Goal: Information Seeking & Learning: Learn about a topic

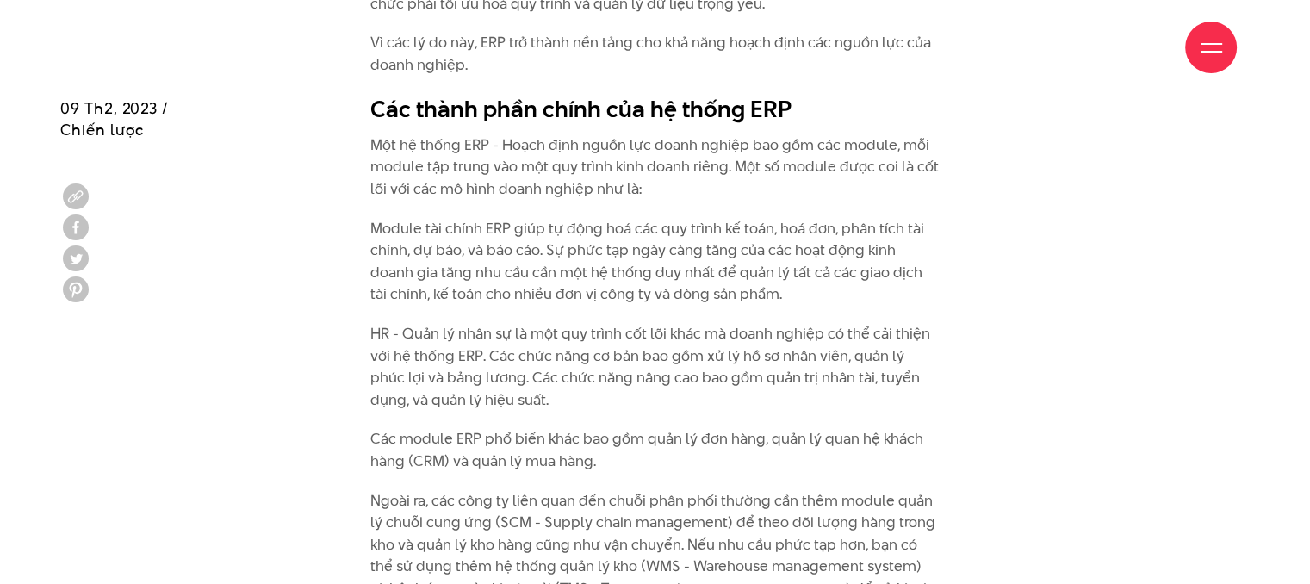
scroll to position [1894, 0]
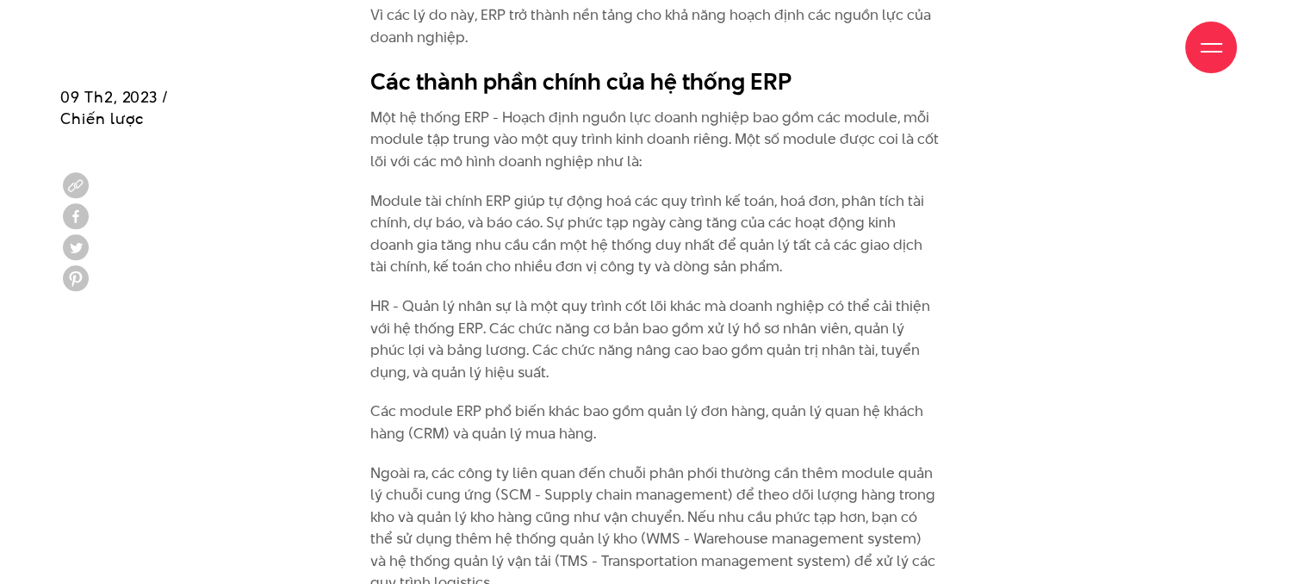
drag, startPoint x: 493, startPoint y: 159, endPoint x: 478, endPoint y: 59, distance: 101.1
click at [480, 108] on p "Một hệ thống ERP - Hoạch định nguồn lực doanh nghiệp bao gồm các module, mỗi mo…" at bounding box center [654, 140] width 569 height 66
click at [740, 311] on p "HR - Quản lý nhân sự là một quy trình cốt lõi khác mà doanh nghiệp có thể cải t…" at bounding box center [654, 339] width 569 height 88
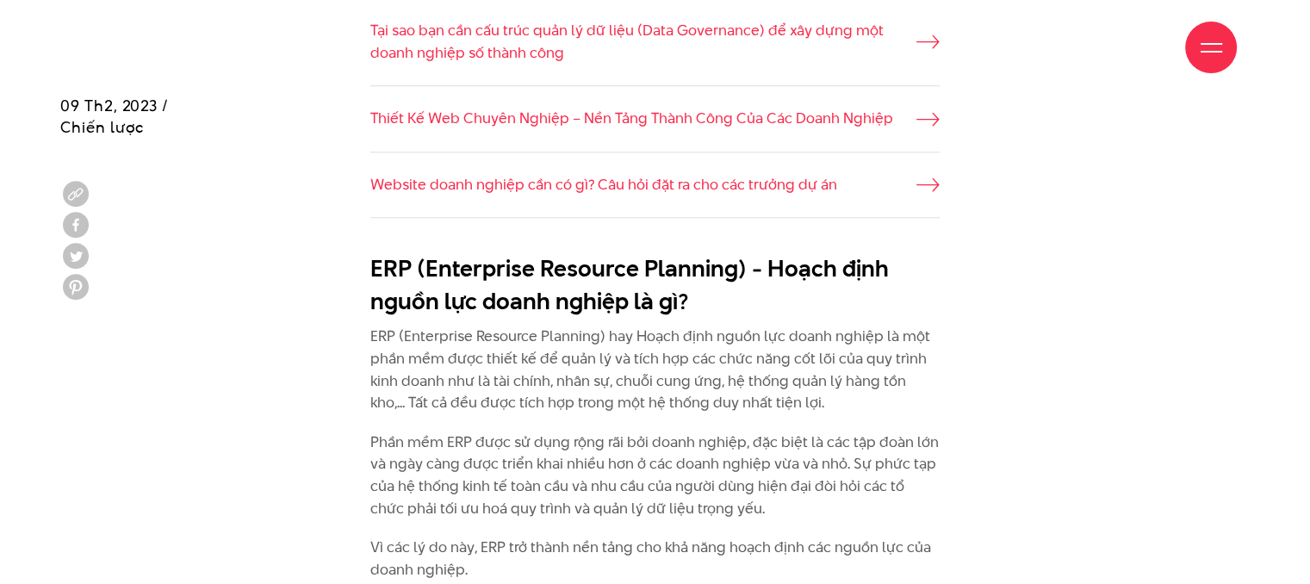
scroll to position [1378, 0]
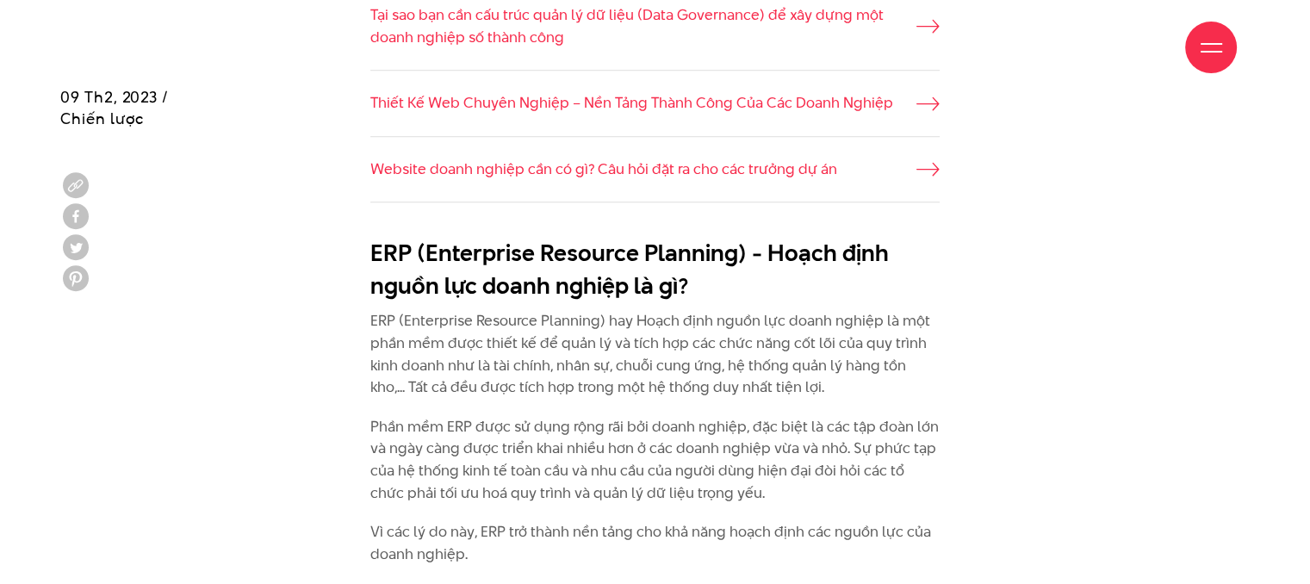
click at [908, 449] on p "Phần mềm ERP được sử dụng rộng rãi bởi doanh nghiệp, đặc biệt là các tập đoàn l…" at bounding box center [654, 460] width 569 height 88
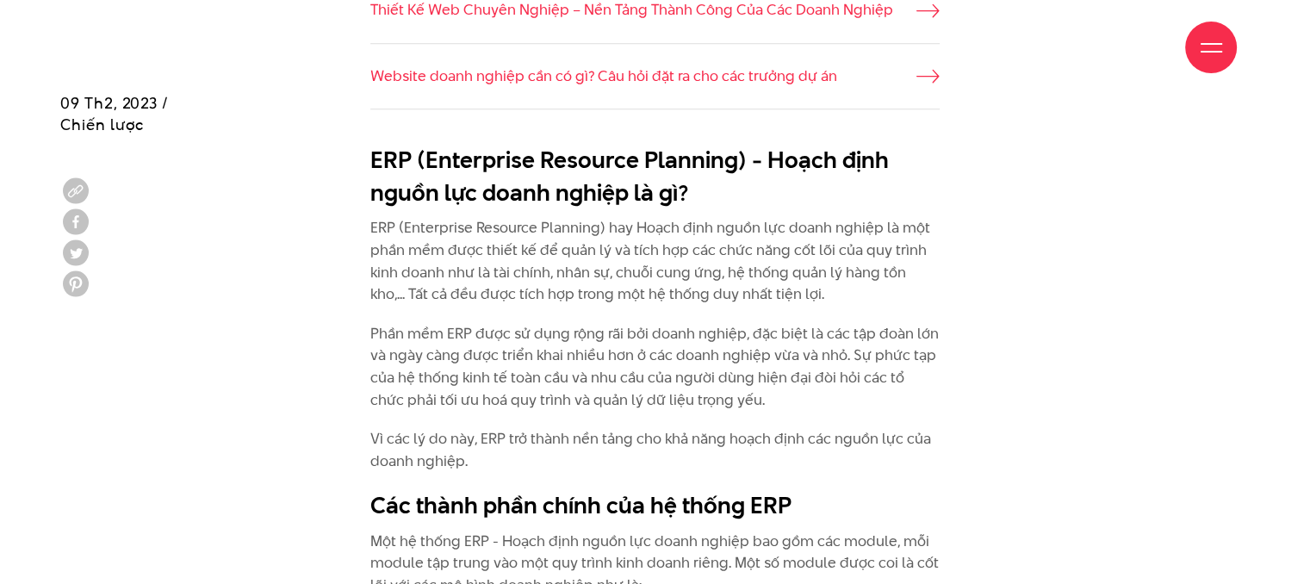
scroll to position [1477, 0]
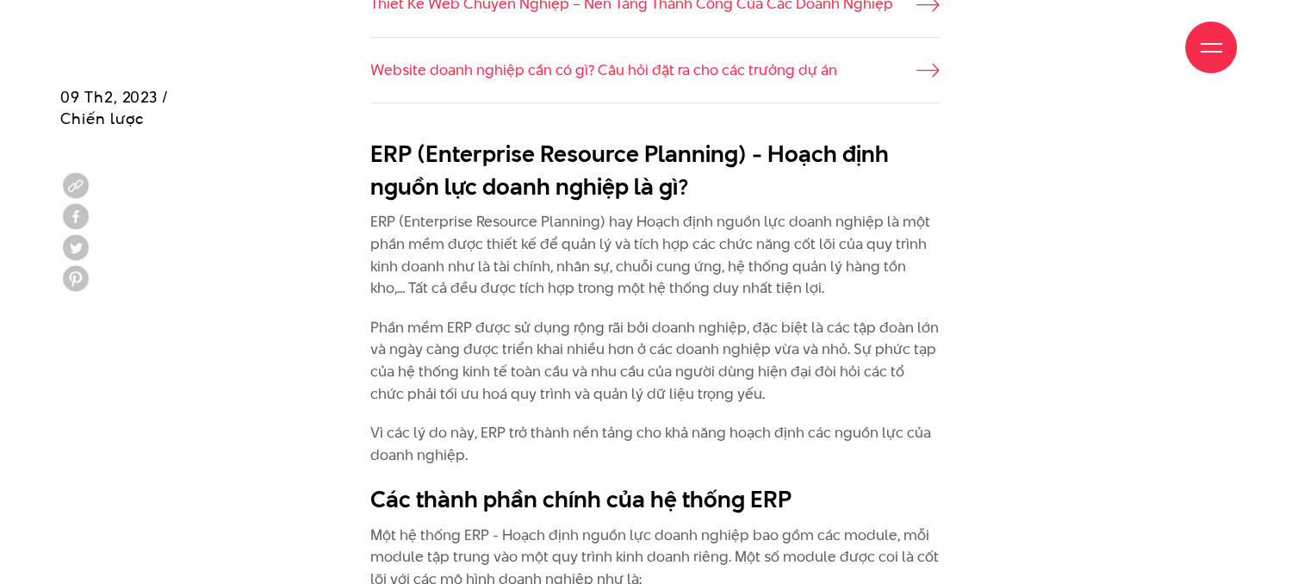
drag, startPoint x: 369, startPoint y: 221, endPoint x: 711, endPoint y: 179, distance: 345.3
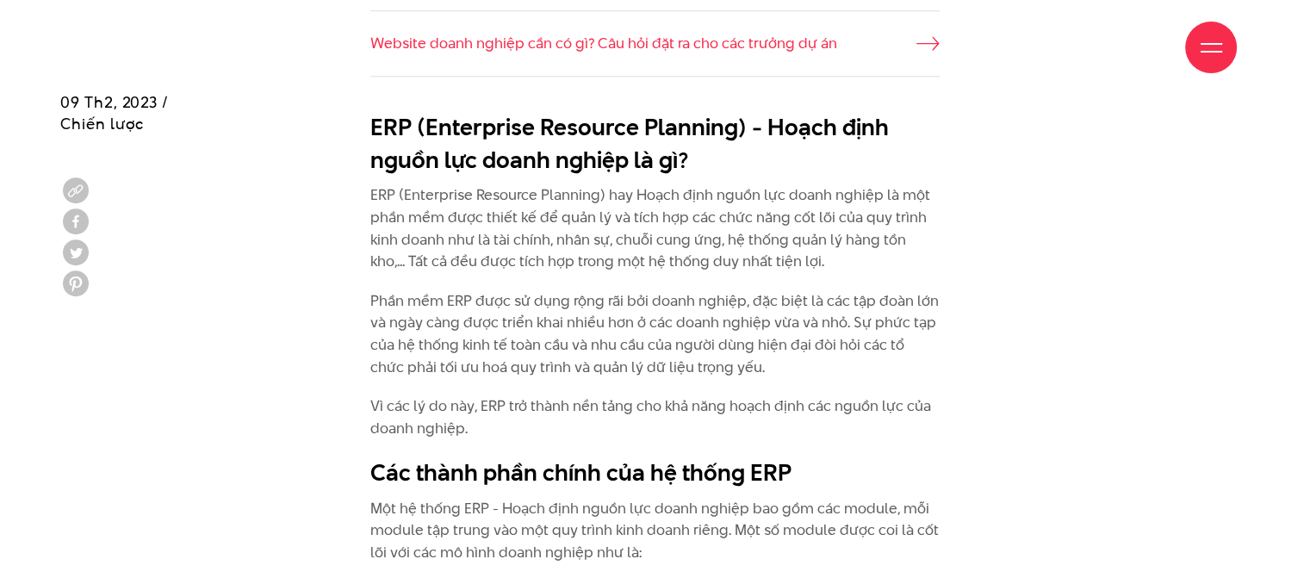
scroll to position [1509, 0]
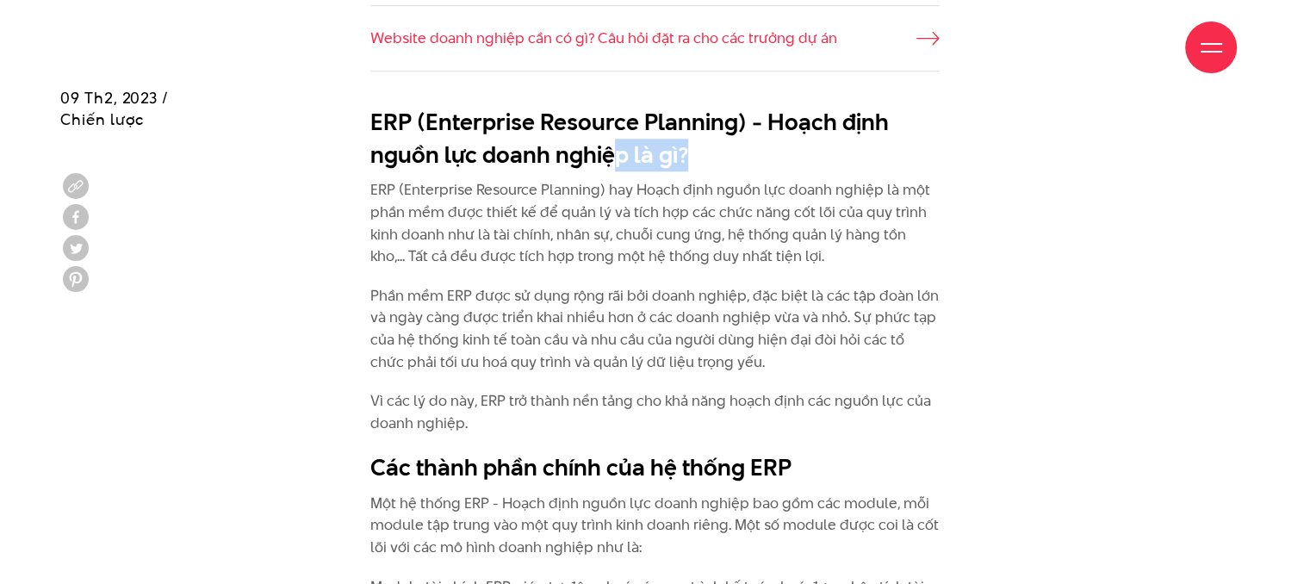
drag, startPoint x: 610, startPoint y: 161, endPoint x: 727, endPoint y: 171, distance: 116.7
click at [727, 169] on h2 "ERP (Enterprise Resource Planning) - Hoạch định nguồn lực doanh nghiệp là gì?" at bounding box center [654, 138] width 569 height 65
click at [751, 356] on p "Phần mềm ERP được sử dụng rộng rãi bởi doanh nghiệp, đặc biệt là các tập đoàn l…" at bounding box center [654, 329] width 569 height 88
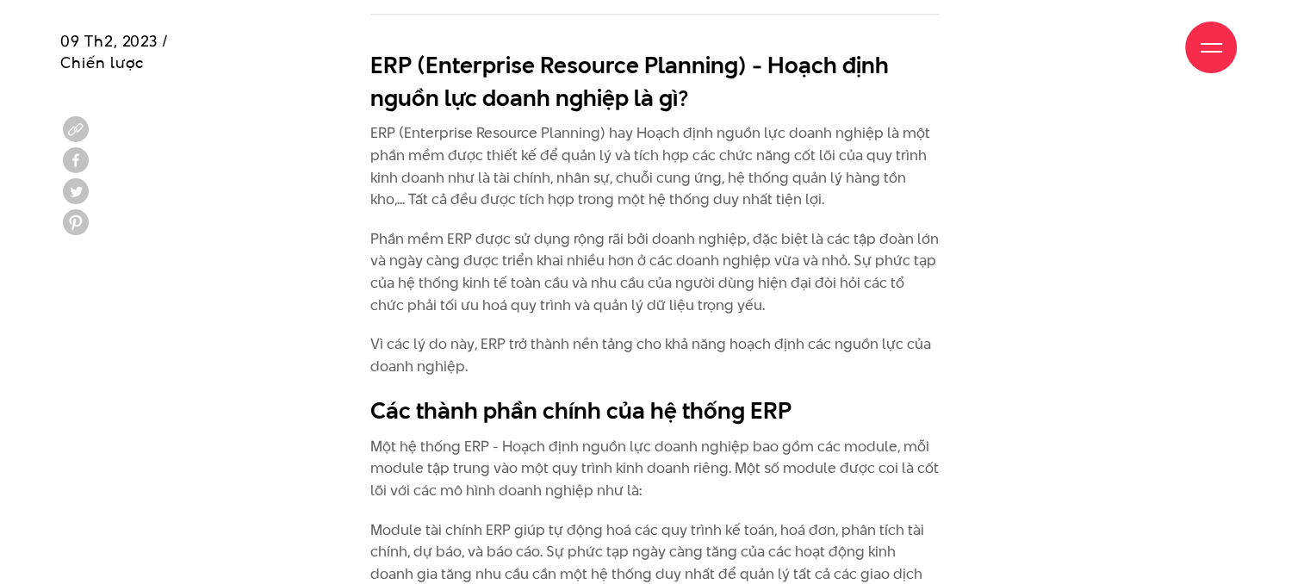
scroll to position [1595, 0]
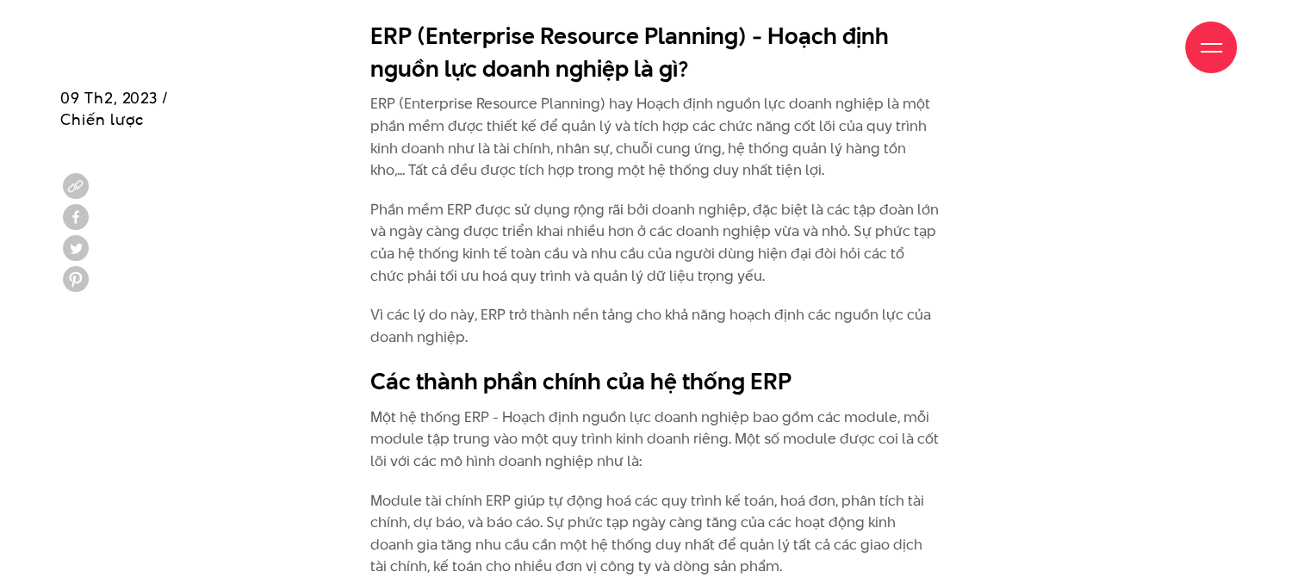
click at [569, 150] on p "ERP (Enterprise Resource Planning) hay Hoạch định nguồn lực doanh nghiệp là một…" at bounding box center [654, 137] width 569 height 88
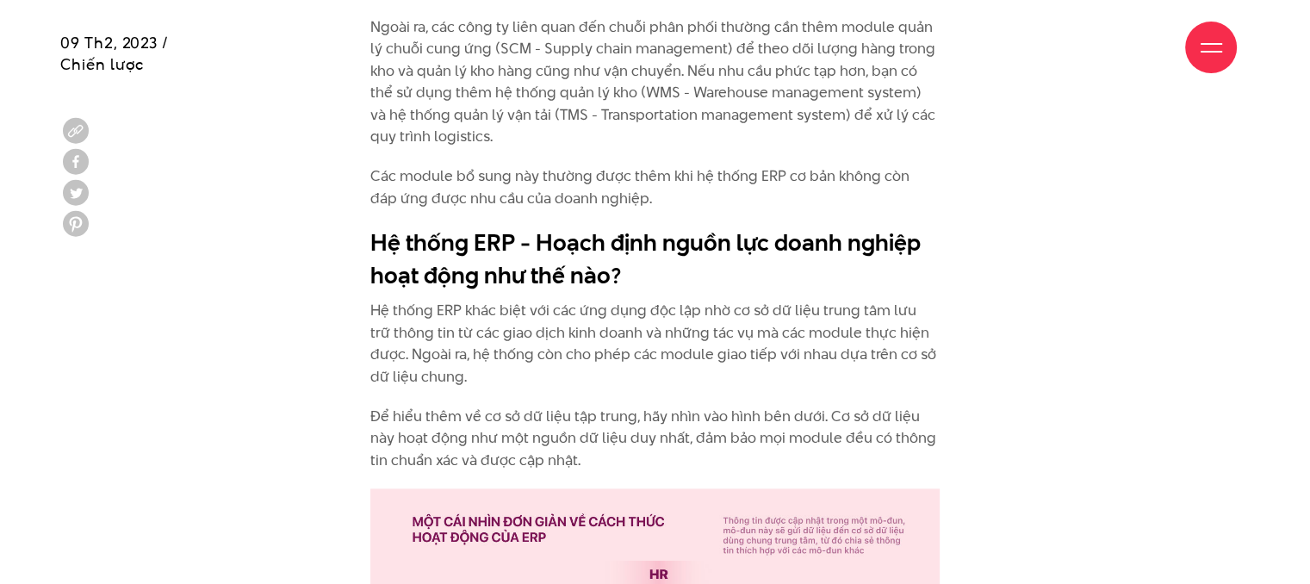
scroll to position [2370, 0]
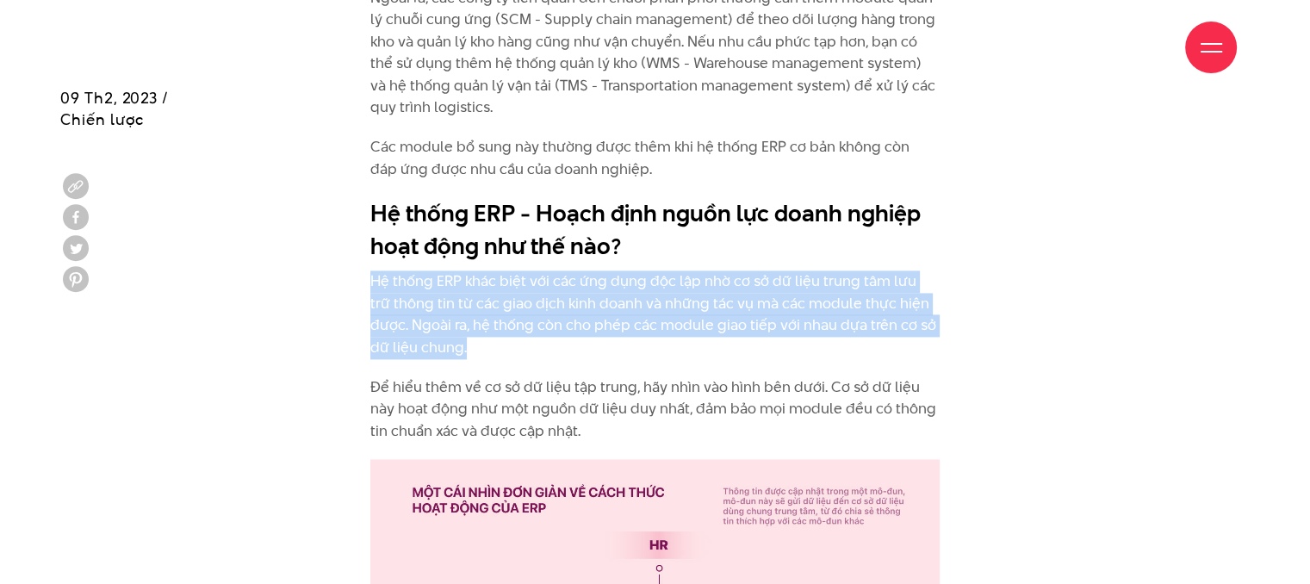
drag, startPoint x: 369, startPoint y: 281, endPoint x: 474, endPoint y: 338, distance: 119.4
drag, startPoint x: 474, startPoint y: 298, endPoint x: 453, endPoint y: 304, distance: 21.5
click at [453, 304] on p "Hệ thống ERP khác biệt với các ứng dụng độc lập nhờ cơ sở dữ liệu trung tâm lưu…" at bounding box center [654, 314] width 569 height 88
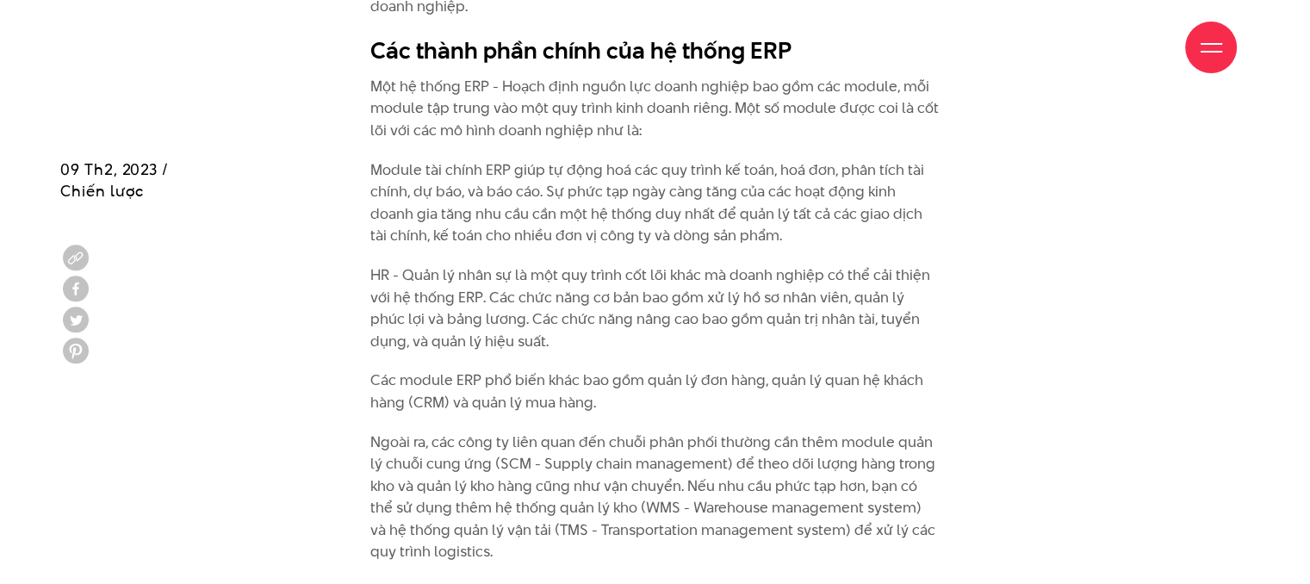
scroll to position [1998, 0]
